Goal: Task Accomplishment & Management: Manage account settings

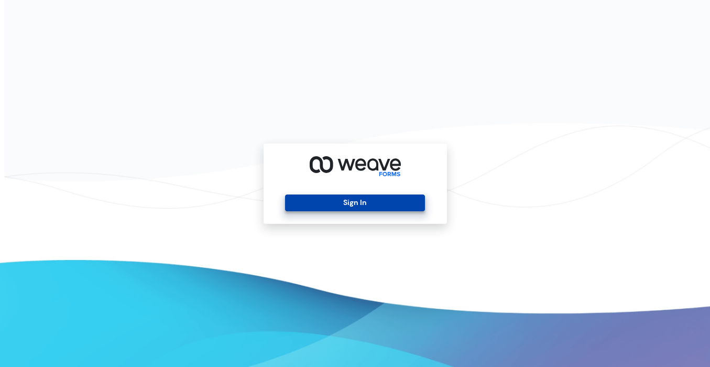
click at [367, 201] on button "Sign In" at bounding box center [355, 202] width 140 height 17
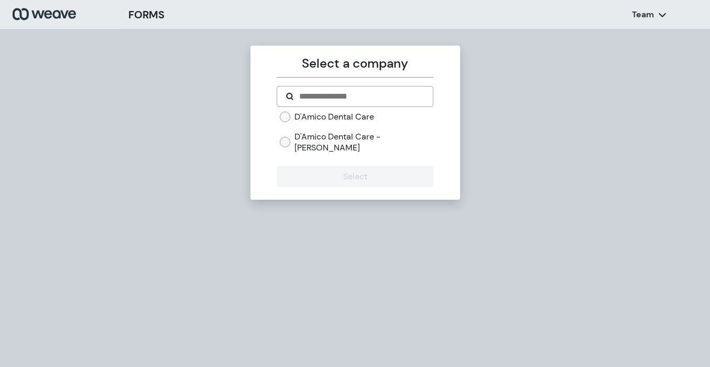
click at [365, 119] on label "D'Amico Dental Care" at bounding box center [334, 117] width 80 height 12
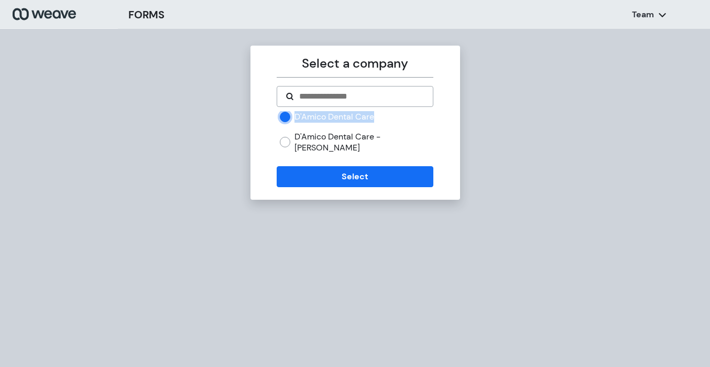
click at [255, 122] on div "Select a company D'Amico Dental Care D'Amico Dental Care - [PERSON_NAME] Select" at bounding box center [355, 123] width 210 height 154
click at [236, 123] on div "Select a company D'Amico Dental Care D'Amico Dental Care - [PERSON_NAME] Select" at bounding box center [355, 212] width 710 height 367
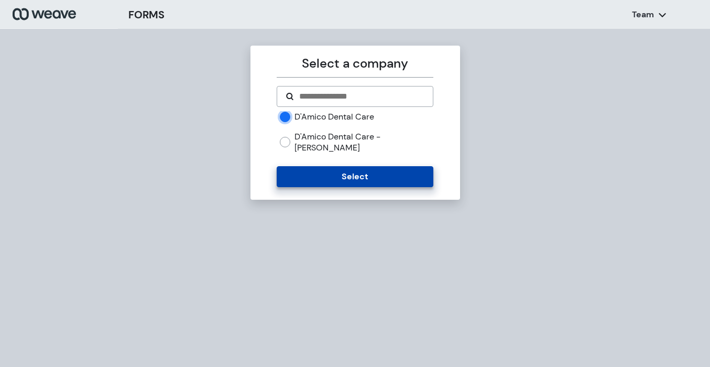
click at [343, 166] on button "Select" at bounding box center [355, 176] width 157 height 21
